Goal: Answer question/provide support: Share knowledge or assist other users

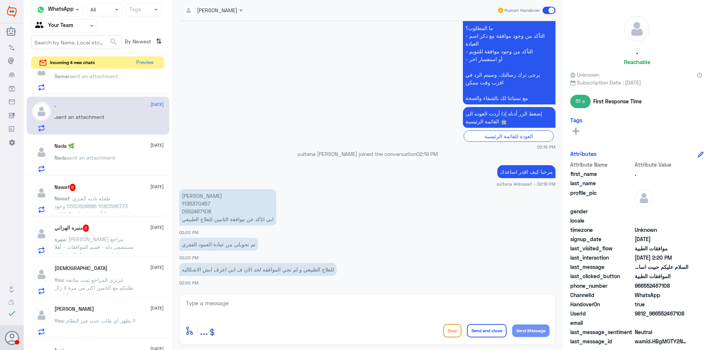
scroll to position [111, 0]
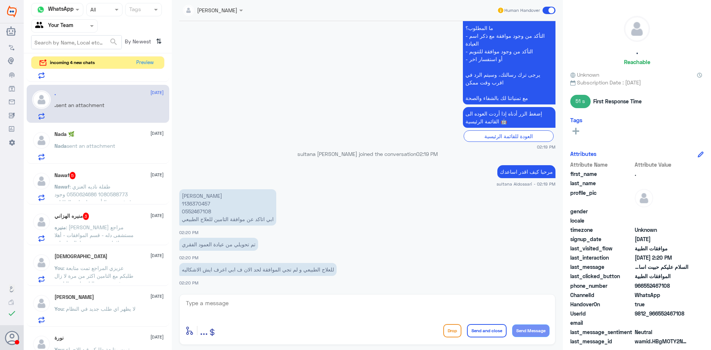
click at [200, 200] on p "[PERSON_NAME] 1136370457 0552467108 ابي اتاكد عن موافقة التامين للعلاج الطبيعي" at bounding box center [227, 207] width 97 height 36
click at [200, 207] on p "[PERSON_NAME] 1136370457 0552467108 ابي اتاكد عن موافقة التامين للعلاج الطبيعي" at bounding box center [227, 207] width 97 height 36
click at [201, 204] on p "[PERSON_NAME] 1136370457 0552467108 ابي اتاكد عن موافقة التامين للعلاج الطبيعي" at bounding box center [227, 207] width 97 height 36
copy p "1136370457"
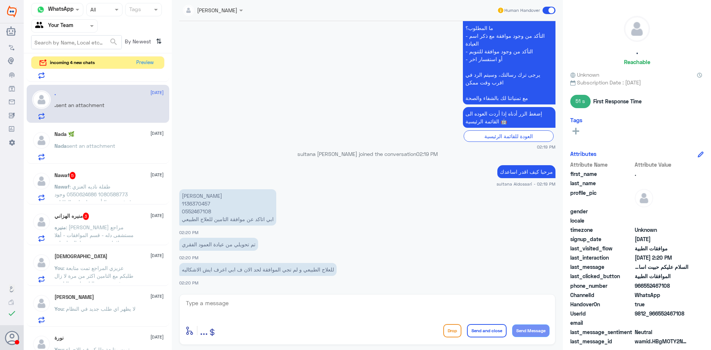
click at [392, 314] on textarea at bounding box center [367, 307] width 365 height 18
type textarea "h"
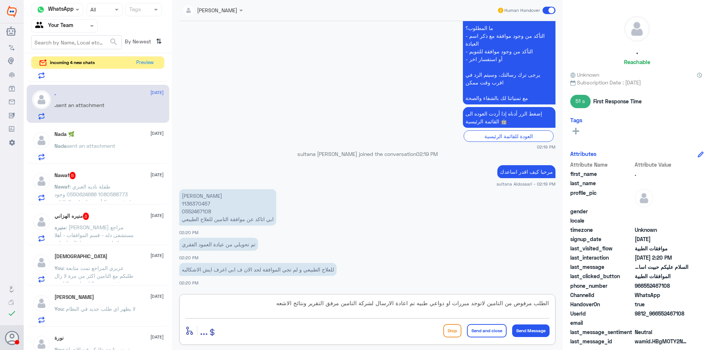
click at [317, 305] on textarea "الطلب مرفوض من التامين لاتوجد مبررات او دواعي طبيه تم اعادة الارسال لشركة التام…" at bounding box center [367, 307] width 365 height 18
type textarea "الطلب مرفوض من التامين لاتوجد مبررات او دواعي طبيه تم اعادة الارسال لشركة التام…"
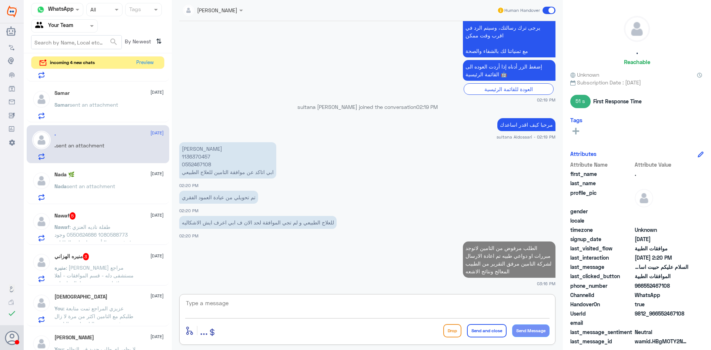
scroll to position [74, 0]
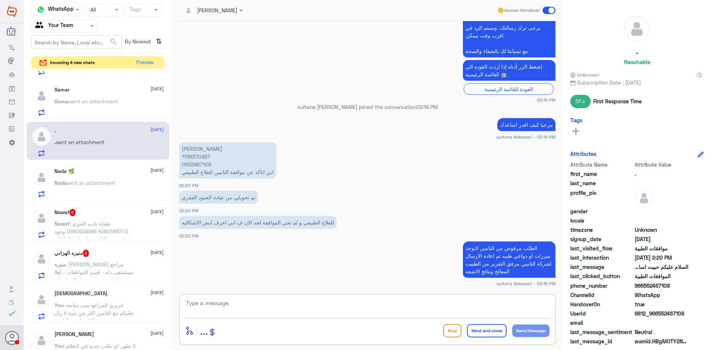
click at [109, 188] on p "Nada sent an attachment" at bounding box center [84, 188] width 61 height 19
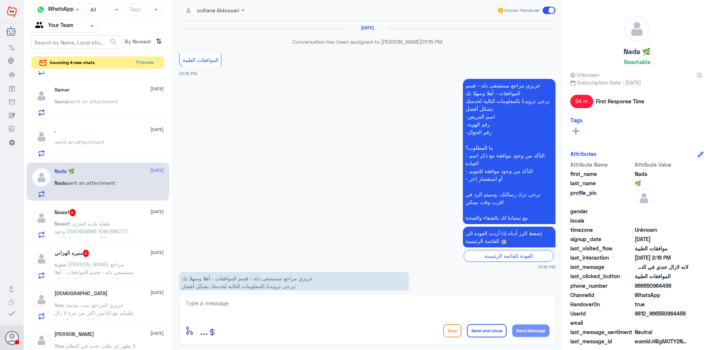
scroll to position [550, 0]
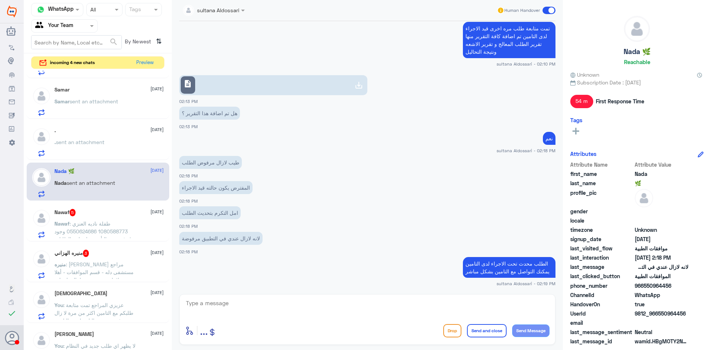
click at [110, 228] on p "Nawaf : طفلة [PERSON_NAME] 1080588773 0550624686 وجود رفض من التأمين على [DATE]…" at bounding box center [95, 229] width 83 height 19
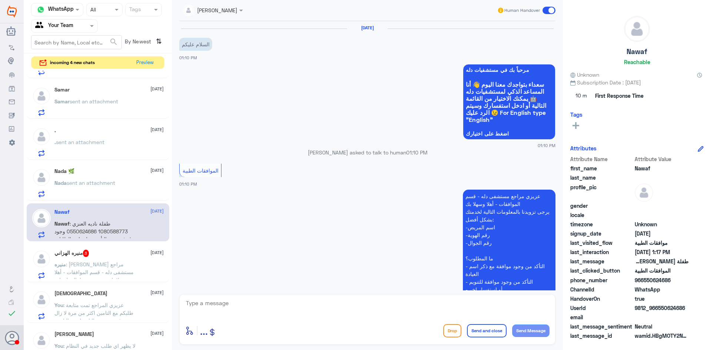
scroll to position [445, 0]
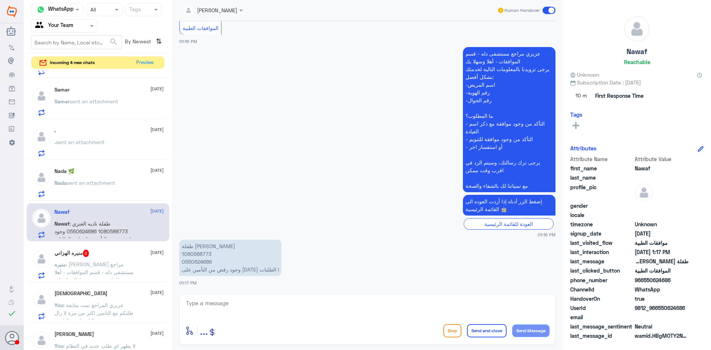
click at [194, 256] on p "طفلة [PERSON_NAME] 1080588773 0550624686 وجود رفض من التأمين على [DATE] الطلبات…" at bounding box center [230, 258] width 102 height 36
copy p "1080588773"
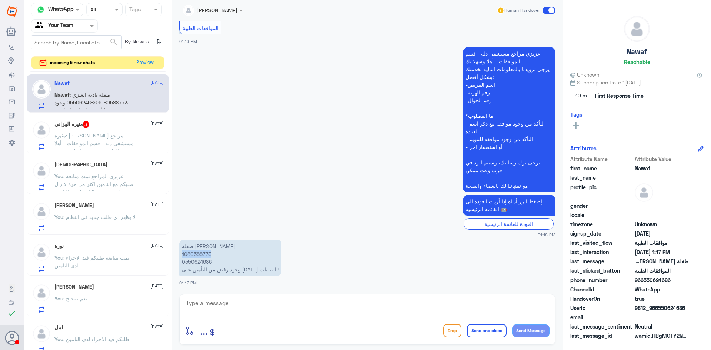
scroll to position [92, 0]
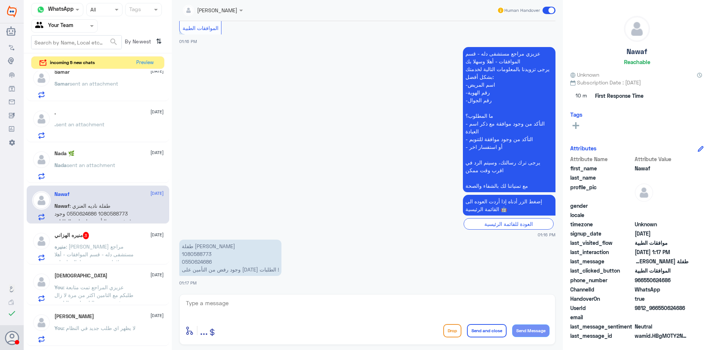
click at [119, 246] on span ": [PERSON_NAME] مراجع مستشفى دله - قسم الموافقات - أهلا وسهلا بك يرجى تزويدنا ب…" at bounding box center [95, 289] width 82 height 92
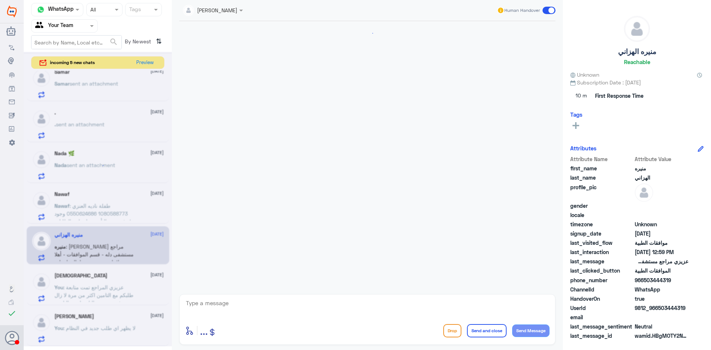
scroll to position [243, 0]
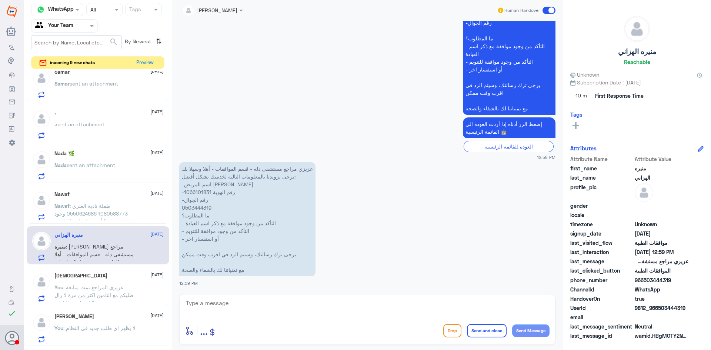
click at [201, 191] on p "عزيزي مراجع مستشفى دله - قسم الموافقات - أهلا وسهلا بك يرجى تزويدنا بالمعلومات …" at bounding box center [247, 219] width 136 height 114
click at [201, 190] on p "عزيزي مراجع مستشفى دله - قسم الموافقات - أهلا وسهلا بك يرجى تزويدنا بالمعلومات …" at bounding box center [247, 219] width 136 height 114
copy p "1066101831"
click at [386, 310] on textarea at bounding box center [367, 307] width 365 height 18
paste textarea "[DATE]"
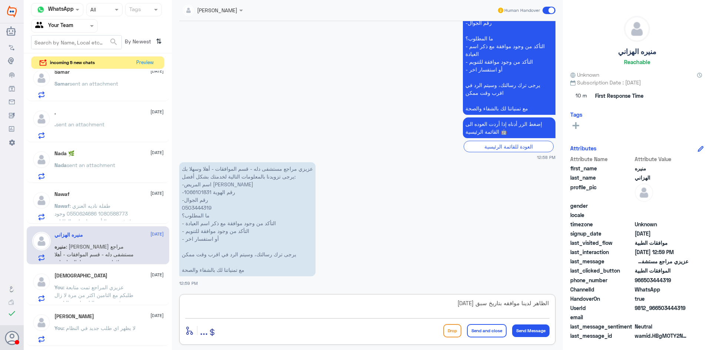
click at [482, 303] on textarea "الظاهر لدينا موافقه بتاريخ سبق [DATE]" at bounding box center [367, 307] width 365 height 18
click at [483, 303] on textarea "الظاهر لدينا موافقه بتاريخ سبق [DATE]" at bounding box center [367, 307] width 365 height 18
type textarea "الظاهر لدينا موافقه بتاريخ سابق [DATE]"
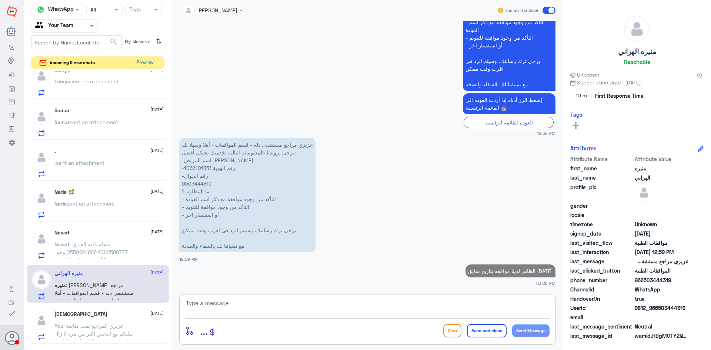
scroll to position [0, 0]
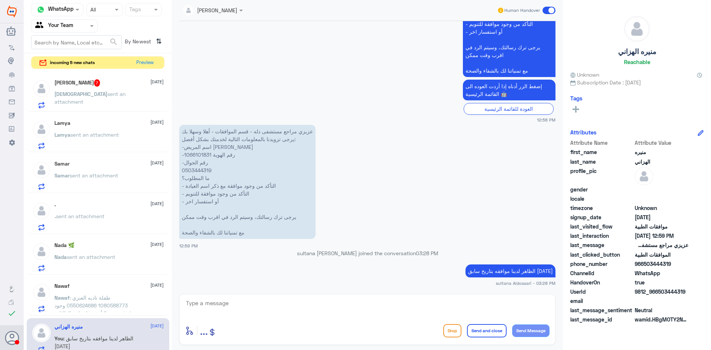
click at [88, 101] on p "[PERSON_NAME] sent an attachment" at bounding box center [95, 99] width 83 height 19
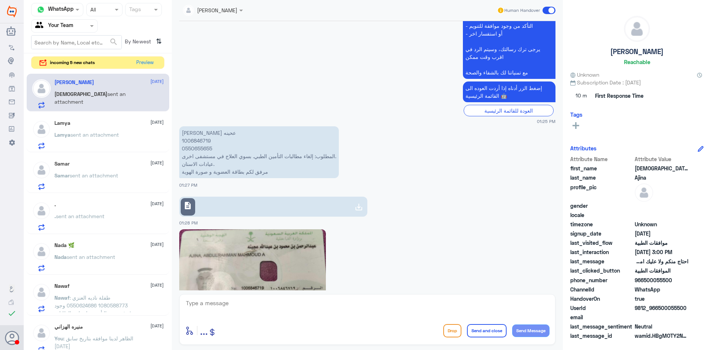
scroll to position [259, 0]
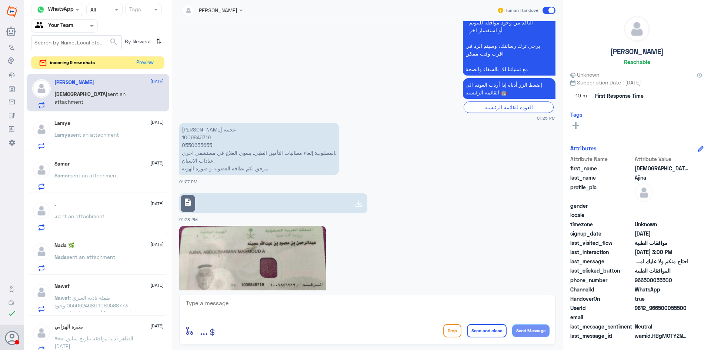
click at [355, 204] on use at bounding box center [359, 203] width 9 height 9
click at [194, 137] on p "[PERSON_NAME] عحينه 1006846719 0550655655 المطلوب: إلغاء مطالبات التأمين الطبي.…" at bounding box center [259, 149] width 160 height 52
copy p "1006846719"
click at [347, 308] on textarea at bounding box center [367, 307] width 365 height 18
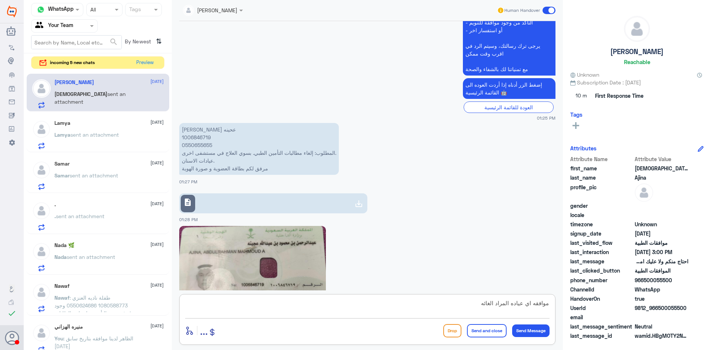
type textarea "موافقه اي عياده المراد الغائها"
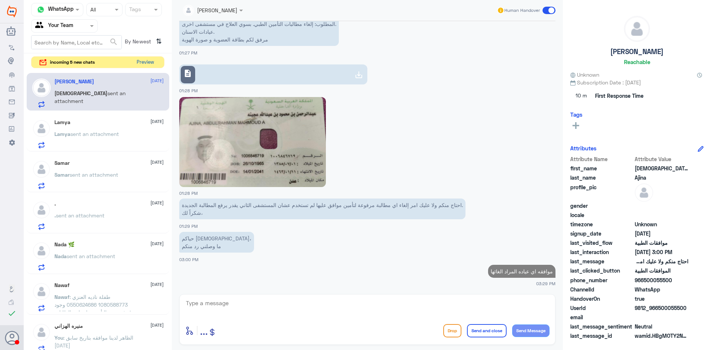
click at [152, 66] on button "Preview" at bounding box center [145, 62] width 23 height 11
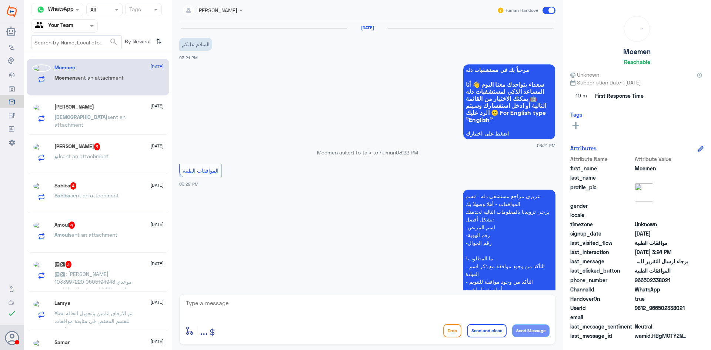
scroll to position [246, 0]
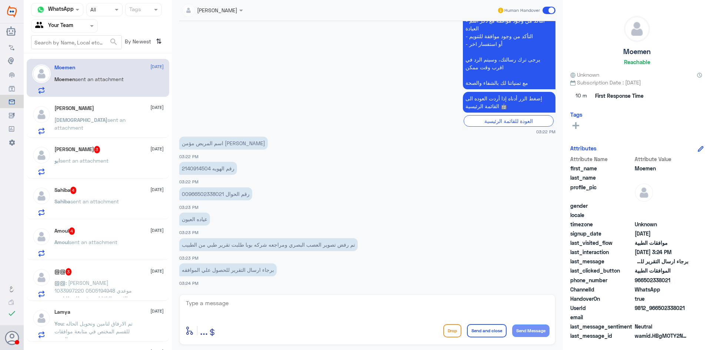
click at [198, 167] on p "رقم الهويه 2140914504" at bounding box center [208, 168] width 58 height 13
copy p "2140914504"
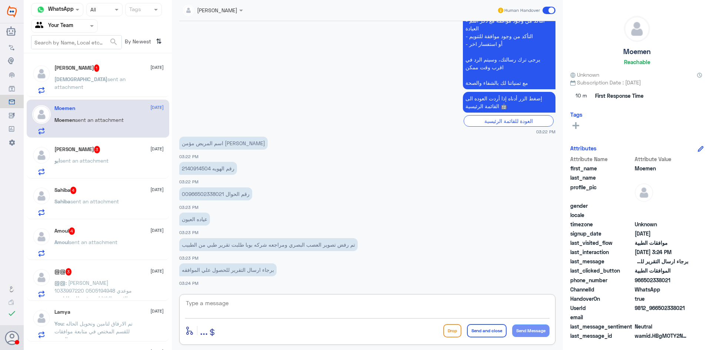
click at [285, 304] on textarea at bounding box center [367, 307] width 365 height 18
type textarea "تم الارفاق طلبكم قيد الاجراء لدى التامين"
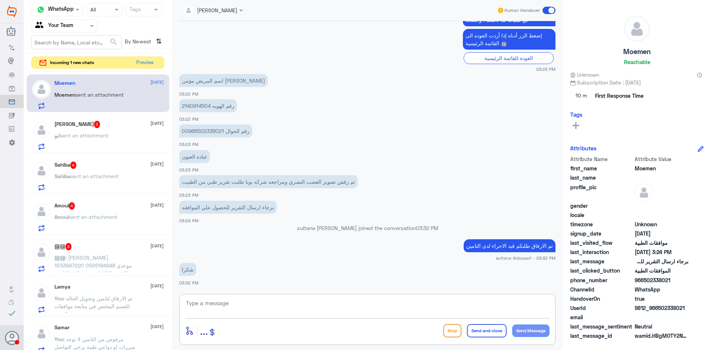
scroll to position [74, 0]
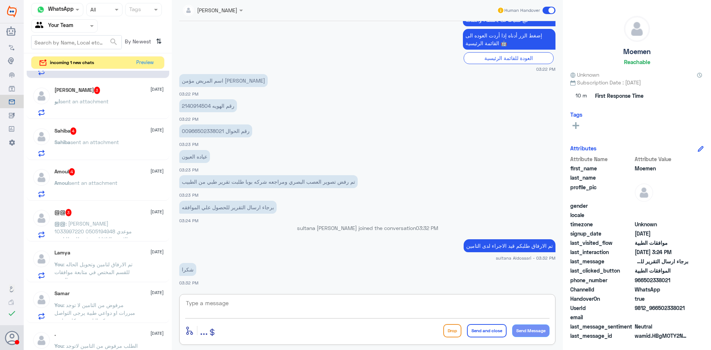
click at [113, 222] on span ": [PERSON_NAME] 1033997220 0505194948 موعدي الاشعه الثلاثا ابي رفع طلب للتامين …" at bounding box center [92, 235] width 77 height 30
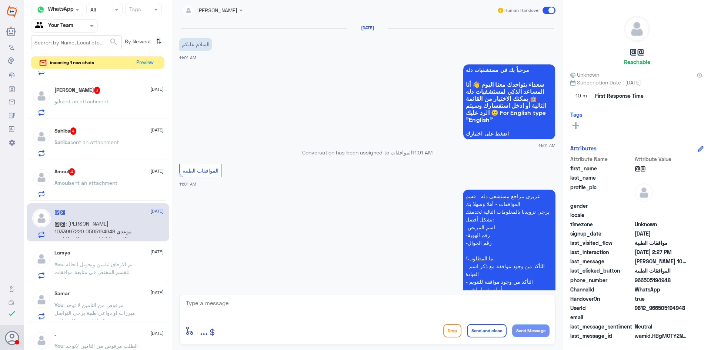
scroll to position [715, 0]
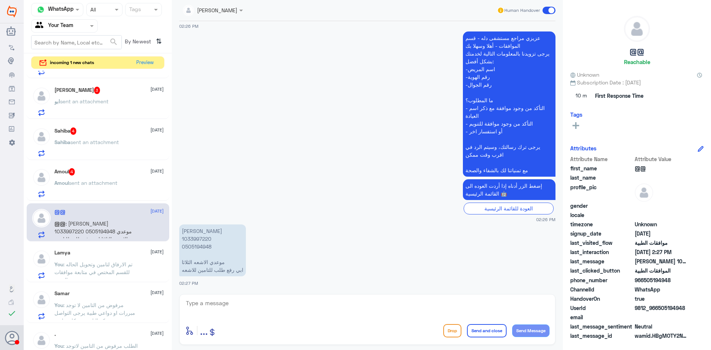
click at [201, 240] on p "[PERSON_NAME] 1033997220 0505194948 موعدي الاشعه الثلاثا ابي رفع طلب للتامين لل…" at bounding box center [212, 251] width 67 height 52
copy p "1033997220"
click at [269, 303] on textarea at bounding box center [367, 307] width 365 height 18
type textarea "g"
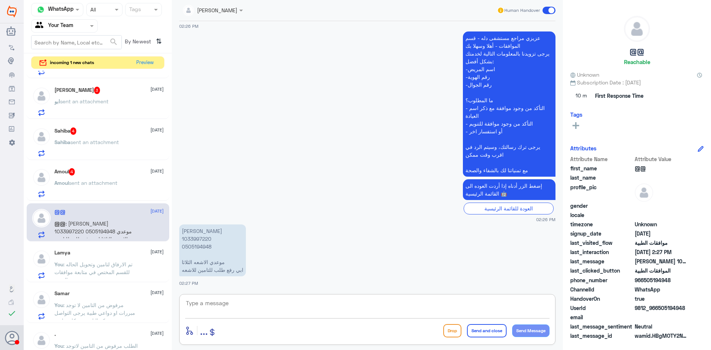
type textarea "ا"
type textarea "لايوجد طلب جديد في النظام"
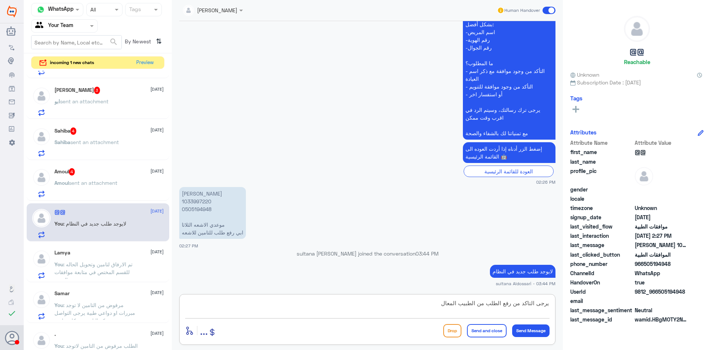
type textarea "يرجى التاكد من رفع الطلب من الطبيب المعالج"
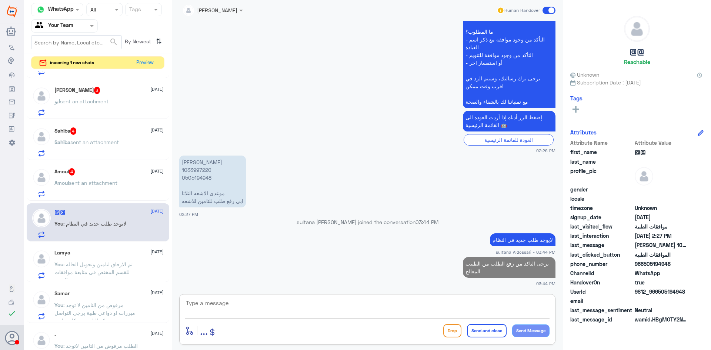
click at [83, 175] on div "Amoul 4 [DATE]" at bounding box center [108, 171] width 109 height 7
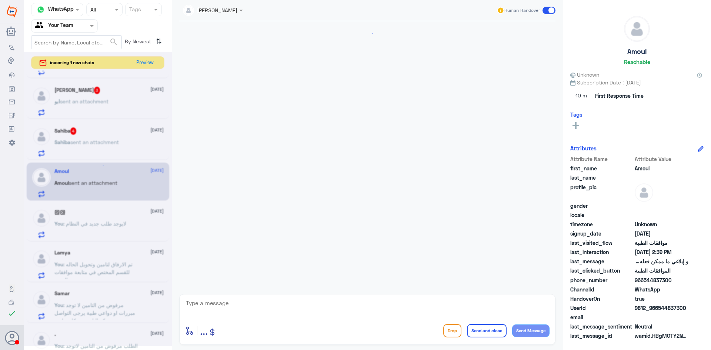
scroll to position [183, 0]
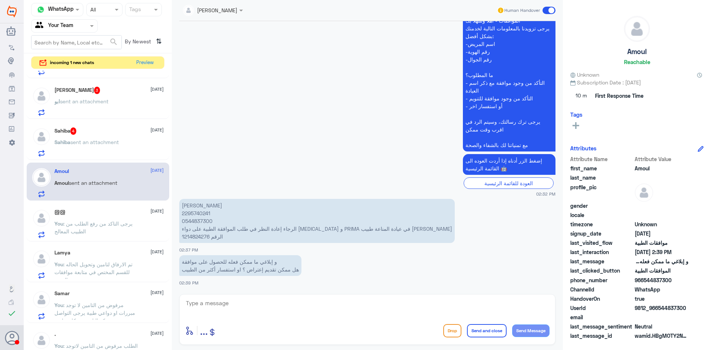
click at [196, 234] on p "[PERSON_NAME] هجاج 2295740241 0544837300 الرجاء إعادة النظر في طلب الموافقة الط…" at bounding box center [317, 221] width 276 height 44
copy p "1214824276"
click at [199, 215] on p "[PERSON_NAME] هجاج 2295740241 0544837300 الرجاء إعادة النظر في طلب الموافقة الط…" at bounding box center [317, 221] width 276 height 44
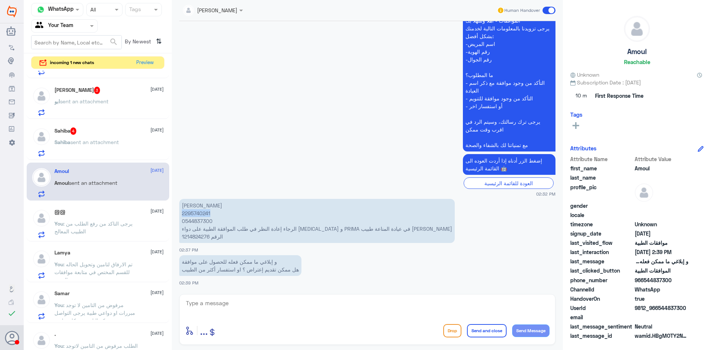
click at [199, 215] on p "[PERSON_NAME] هجاج 2295740241 0544837300 الرجاء إعادة النظر في طلب الموافقة الط…" at bounding box center [317, 221] width 276 height 44
copy p "2295740241"
click at [348, 304] on textarea at bounding box center [367, 307] width 365 height 18
type textarea "تمت متابعة طلبك قيد الاجراء لدى التامين"
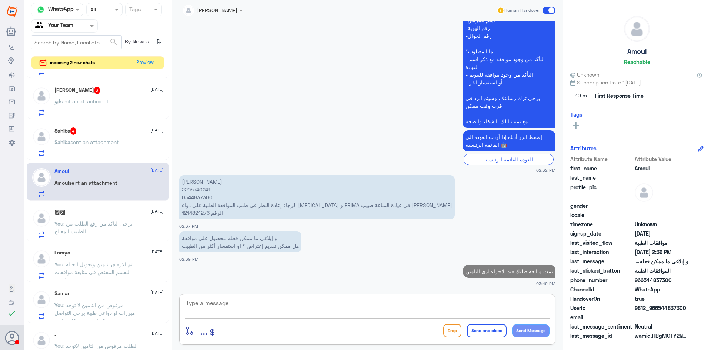
scroll to position [0, 0]
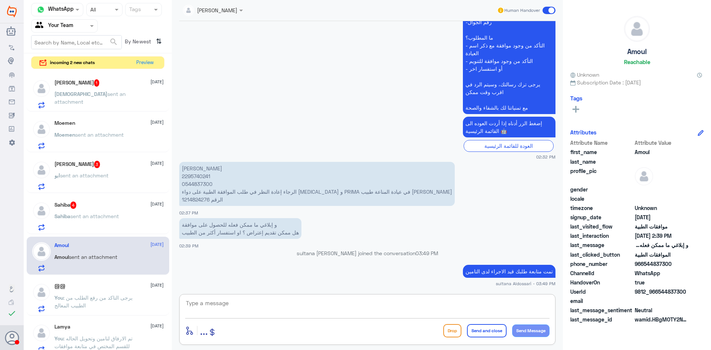
click at [108, 221] on p "Sahiba sent an attachment" at bounding box center [86, 221] width 64 height 19
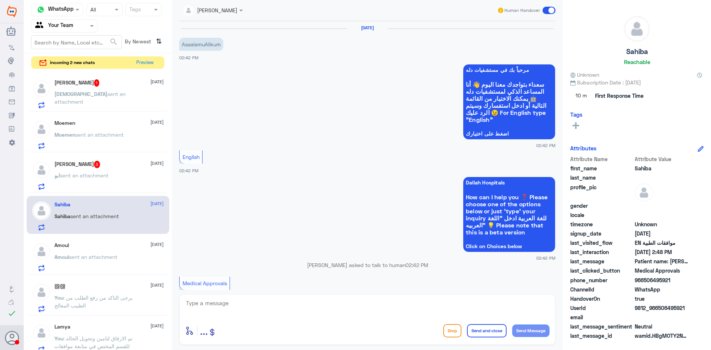
scroll to position [279, 0]
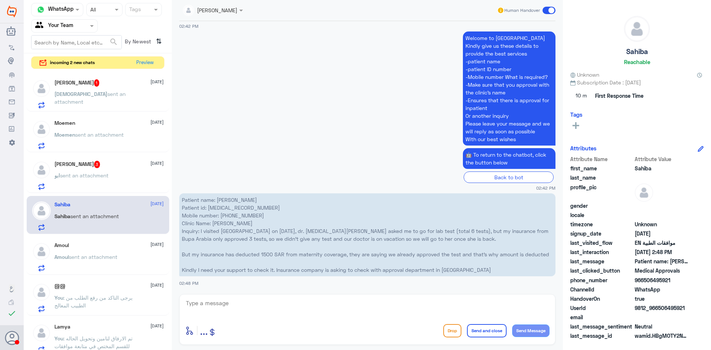
click at [82, 166] on div "[PERSON_NAME] 3 [DATE]" at bounding box center [108, 164] width 109 height 7
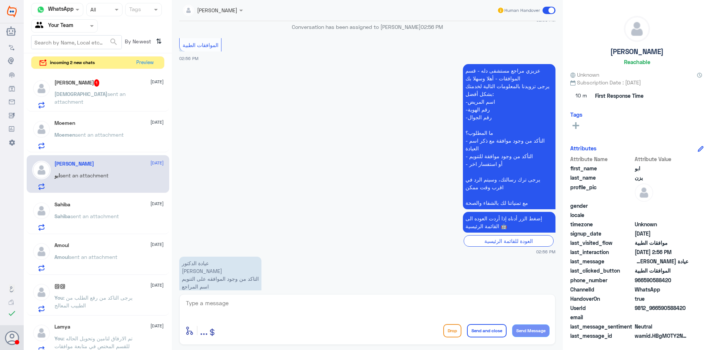
scroll to position [627, 0]
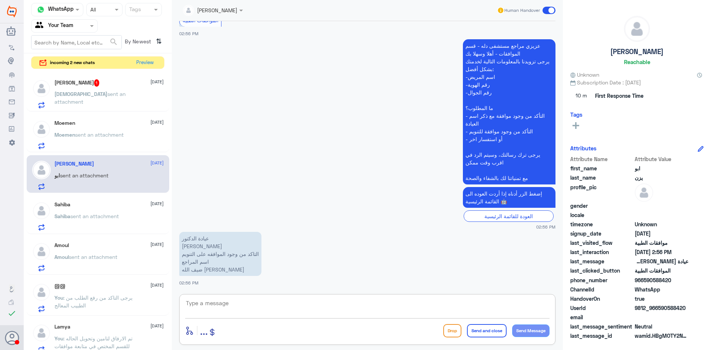
click at [228, 305] on textarea at bounding box center [367, 307] width 365 height 18
type textarea "من فضلك زودني رقم الملف او الطلب"
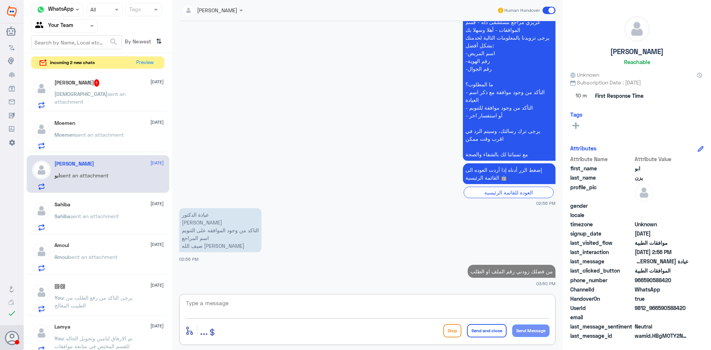
click at [86, 147] on p "Moemen sent an attachment" at bounding box center [88, 140] width 69 height 19
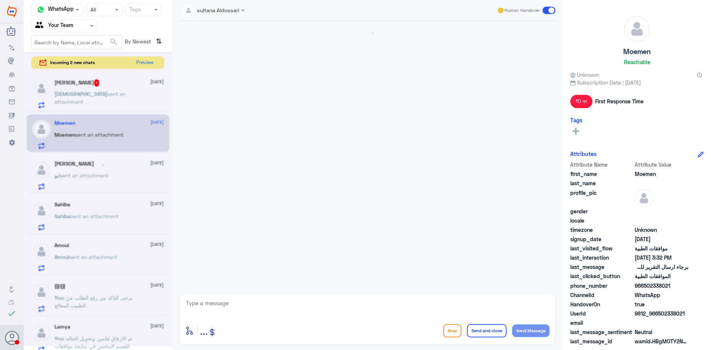
scroll to position [316, 0]
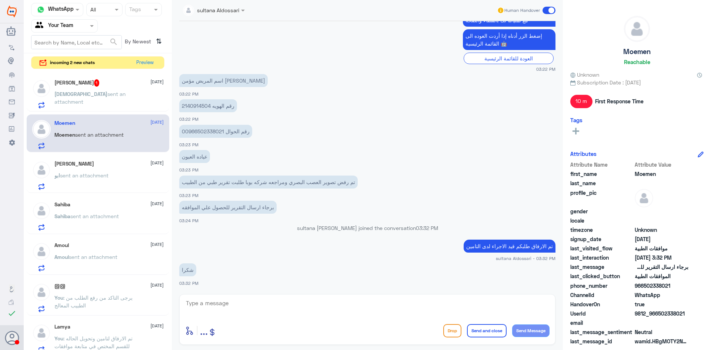
click at [122, 94] on span "sent an attachment" at bounding box center [89, 98] width 71 height 14
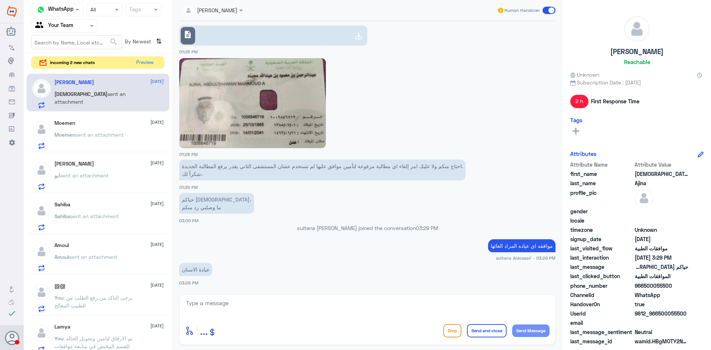
scroll to position [316, 0]
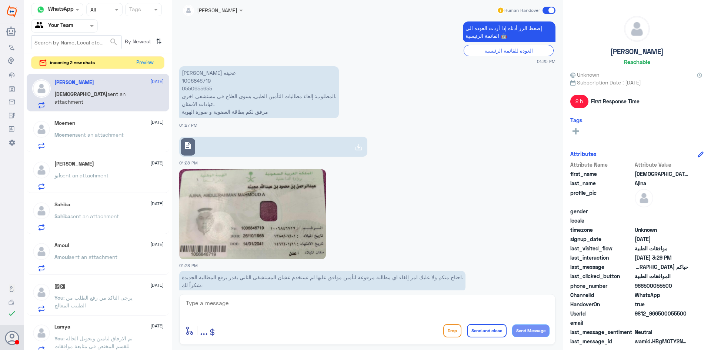
click at [200, 81] on p "[PERSON_NAME] عحينه 1006846719 0550655655 المطلوب: إلغاء مطالبات التأمين الطبي.…" at bounding box center [259, 92] width 160 height 52
copy p "1006846719"
click at [301, 310] on textarea at bounding box center [367, 307] width 365 height 18
type textarea "تم الغاء الطلب الخاص بزراعة الاسنان فقط"
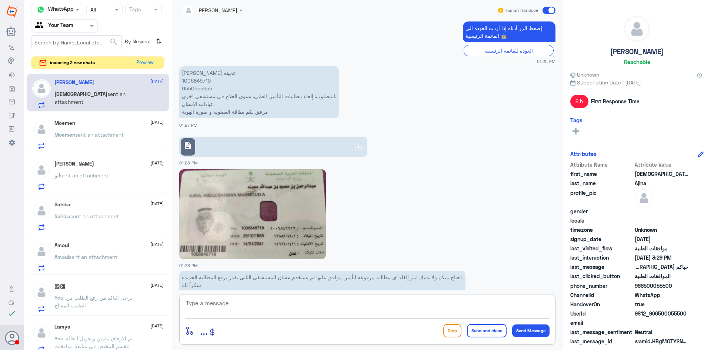
scroll to position [459, 0]
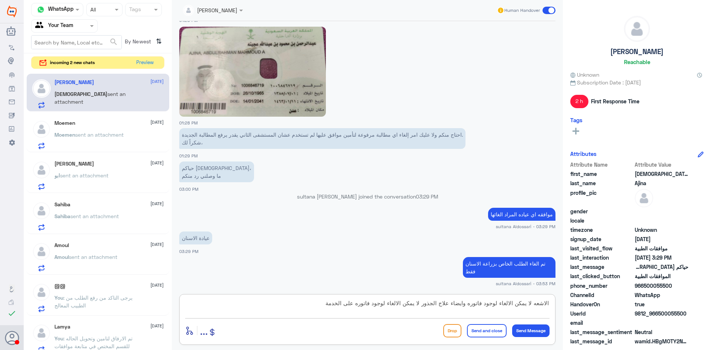
type textarea "الاشعه لا يمكن الالغاء لوجود فاتوره وايضاء علاج الجذور لا يمكن الالغاء لوجود فا…"
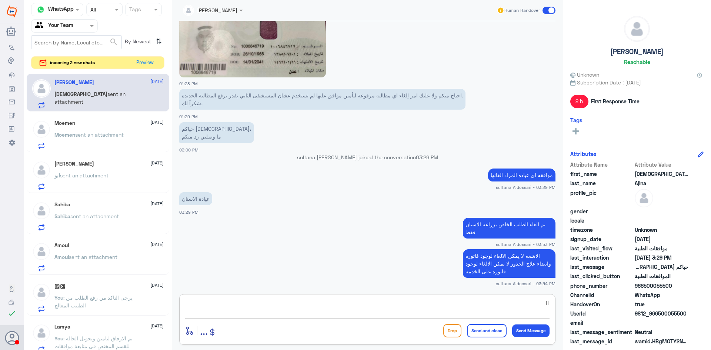
type textarea "ا"
type textarea "غ"
type textarea "في حال لم يتم عمل الخدمة يرجى مراجعة العياده لي الغاء الفوتره حتى نتمكن من الال…"
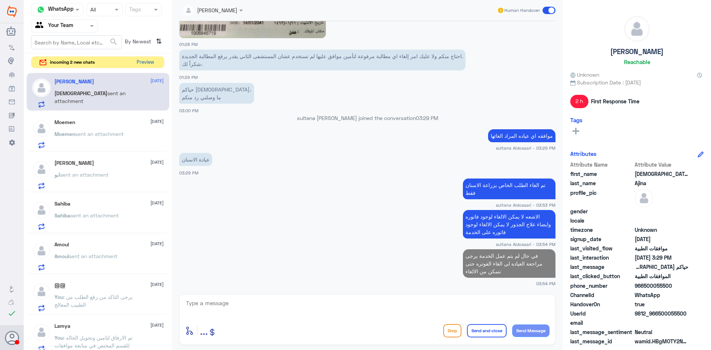
click at [147, 64] on button "Preview" at bounding box center [145, 62] width 23 height 11
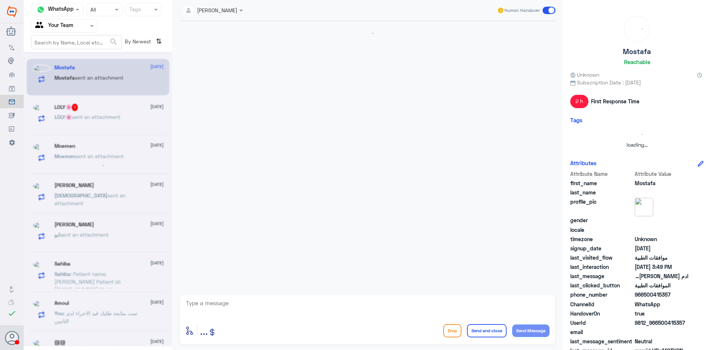
scroll to position [545, 0]
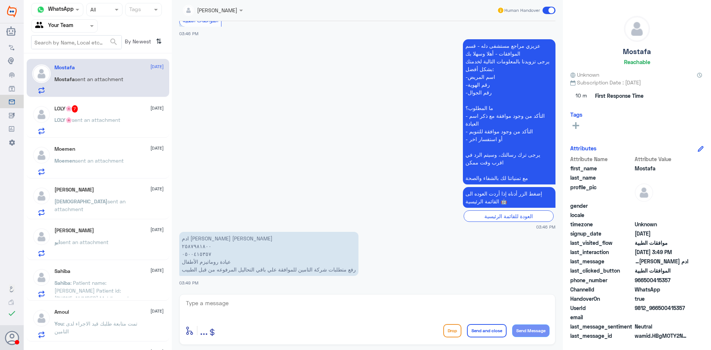
click at [192, 243] on p "ادم [PERSON_NAME] [PERSON_NAME] ٢٥٨٧٩٨١٨٠٠ ٠٥٠٠٤١٥٣٥٧ عيادة روماتيزم الأطفال رف…" at bounding box center [268, 254] width 179 height 44
click at [291, 309] on textarea at bounding box center [367, 307] width 365 height 18
type textarea "تمت متابعة طلبكم قيد الاجراء لدى التامين"
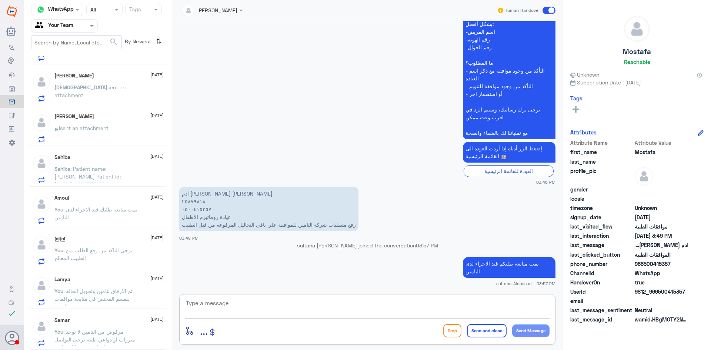
scroll to position [0, 0]
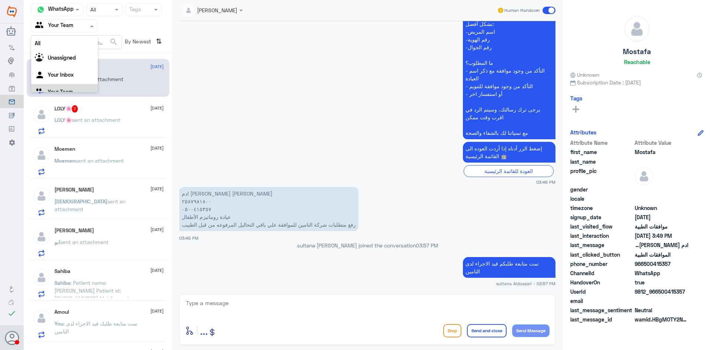
click at [58, 23] on input "text" at bounding box center [55, 25] width 41 height 9
click at [62, 60] on div "Your Inbox" at bounding box center [64, 66] width 67 height 17
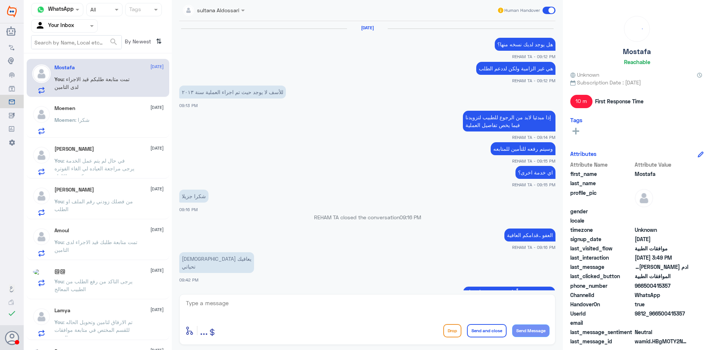
scroll to position [541, 0]
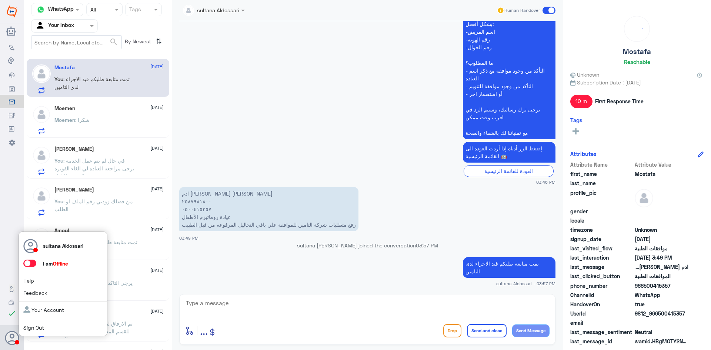
click at [16, 340] on div at bounding box center [17, 342] width 4 height 4
click at [43, 329] on link "Sign Out" at bounding box center [33, 328] width 21 height 6
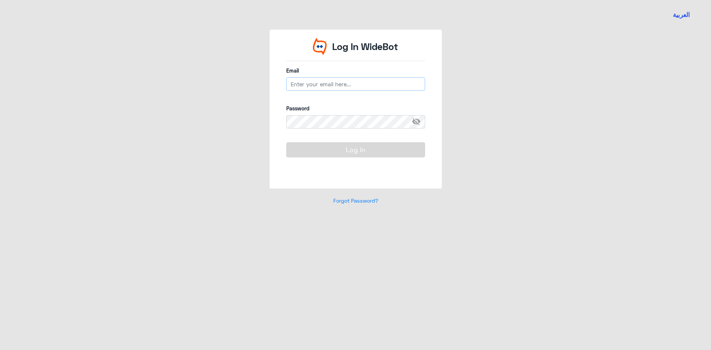
type input "[EMAIL_ADDRESS][DOMAIN_NAME]"
